Goal: Communication & Community: Connect with others

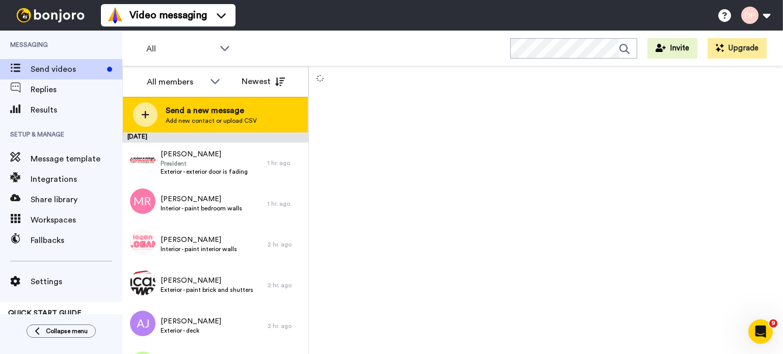
click at [235, 114] on span "Send a new message" at bounding box center [211, 111] width 91 height 12
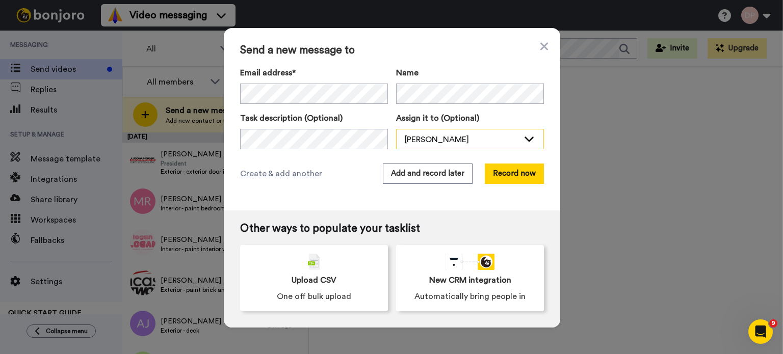
click at [459, 134] on div "[PERSON_NAME]" at bounding box center [462, 140] width 114 height 12
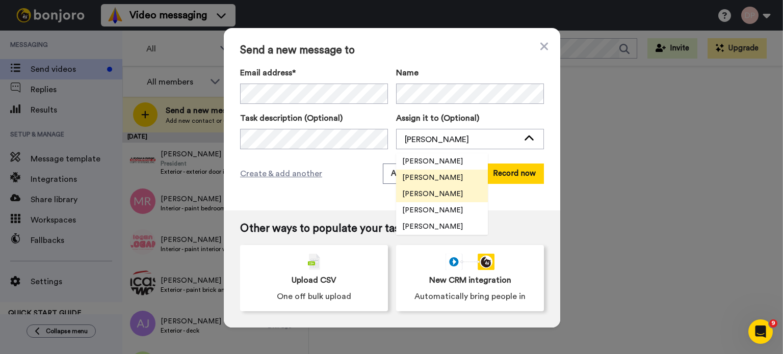
click at [422, 194] on span "[PERSON_NAME]" at bounding box center [432, 194] width 73 height 10
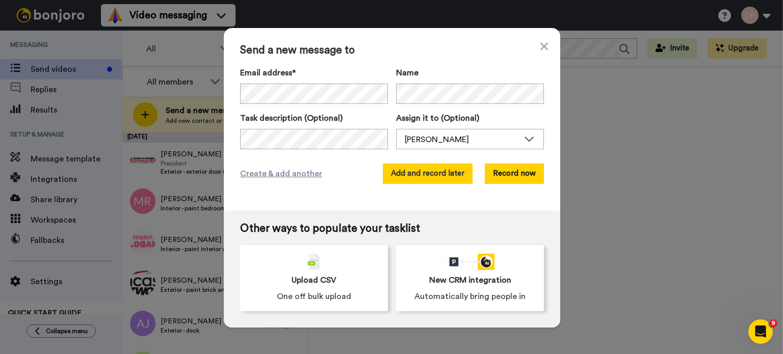
click at [409, 174] on button "Add and record later" at bounding box center [428, 174] width 90 height 20
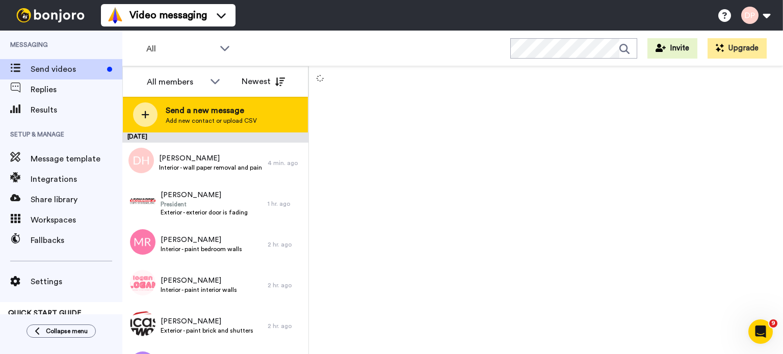
click at [200, 110] on span "Send a new message" at bounding box center [211, 111] width 91 height 12
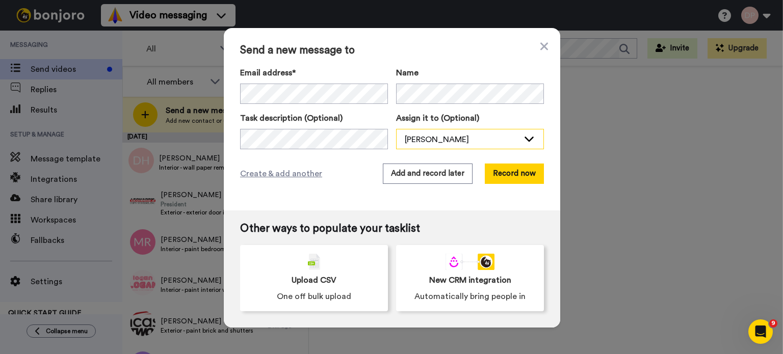
click at [450, 140] on div "[PERSON_NAME]" at bounding box center [462, 140] width 114 height 12
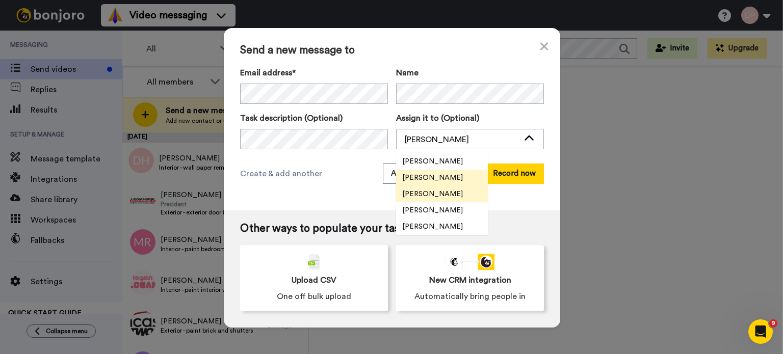
click at [434, 191] on span "[PERSON_NAME]" at bounding box center [432, 194] width 73 height 10
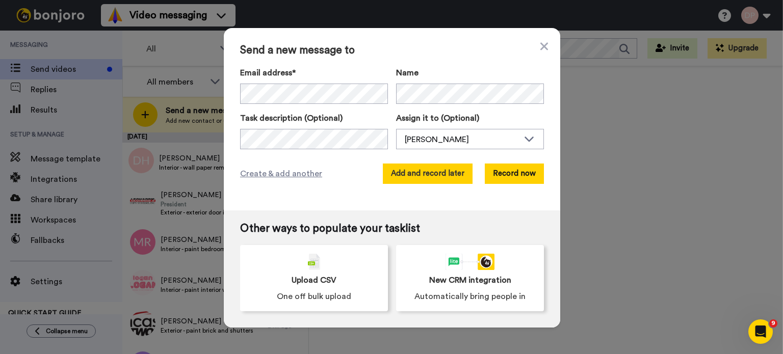
click at [433, 177] on button "Add and record later" at bounding box center [428, 174] width 90 height 20
